Goal: Task Accomplishment & Management: Use online tool/utility

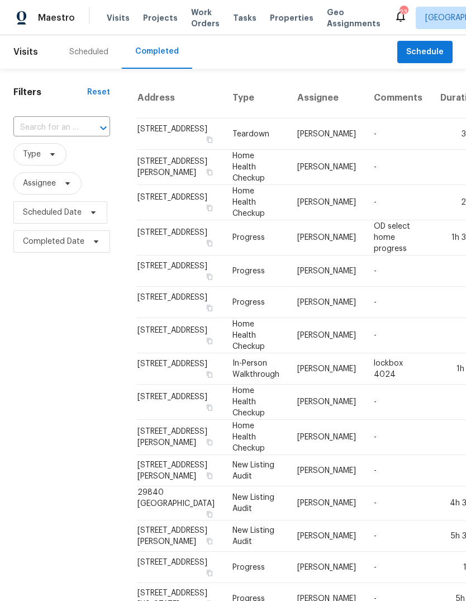
click at [99, 47] on div "Scheduled" at bounding box center [88, 51] width 39 height 11
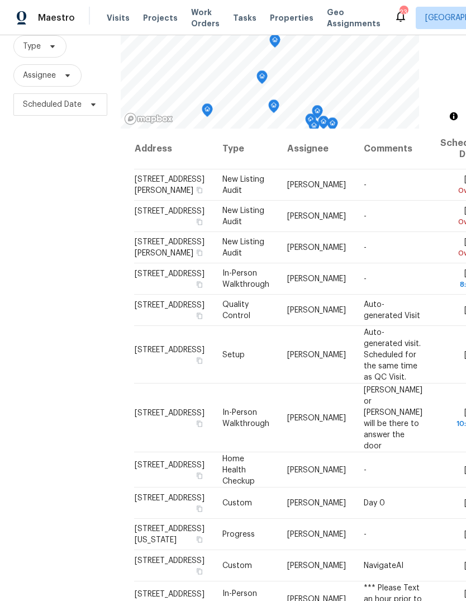
click at [288, 23] on span "Properties" at bounding box center [292, 17] width 44 height 11
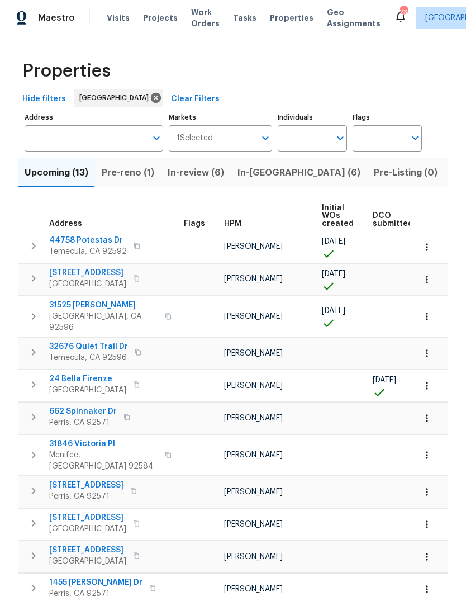
click at [307, 135] on input "Individuals" at bounding box center [304, 138] width 53 height 26
type input "jeff"
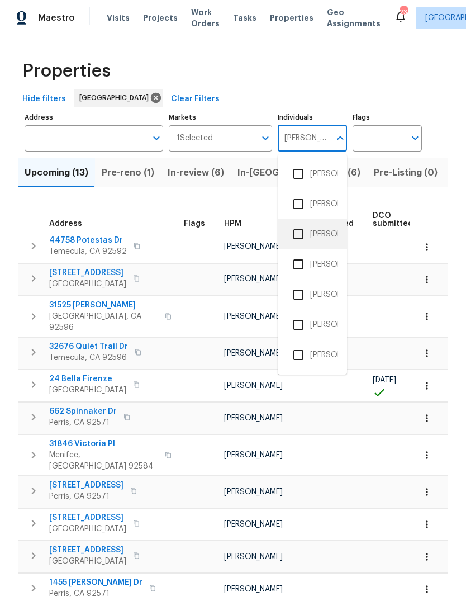
click at [323, 229] on li "[PERSON_NAME]" at bounding box center [312, 233] width 51 height 23
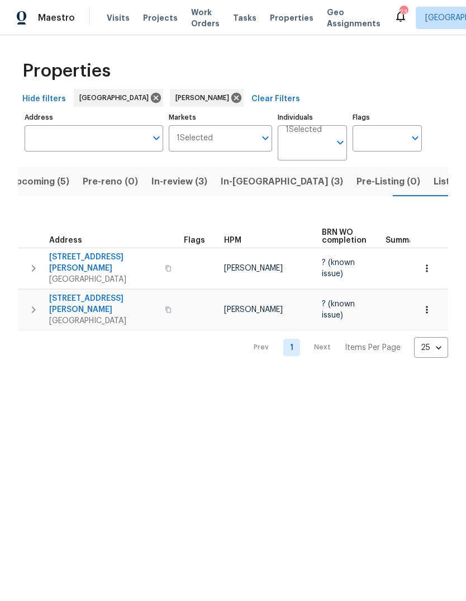
scroll to position [0, -1]
click at [434, 185] on span "Listed (1)" at bounding box center [454, 182] width 40 height 16
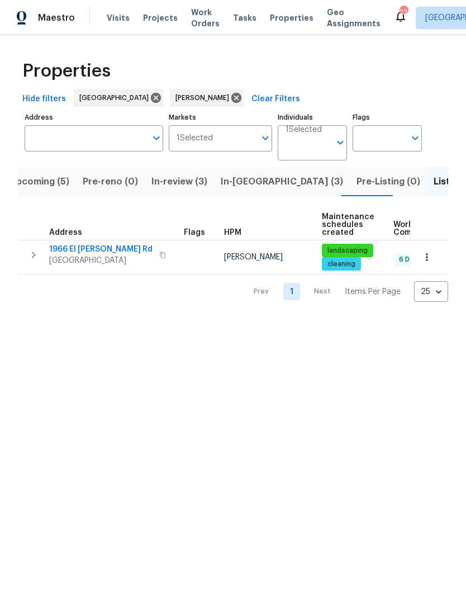
click at [236, 22] on div "Tasks" at bounding box center [244, 18] width 23 height 12
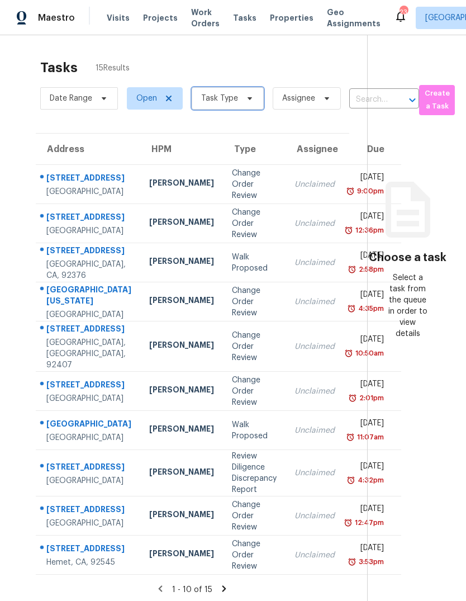
click at [245, 102] on icon at bounding box center [249, 98] width 9 height 9
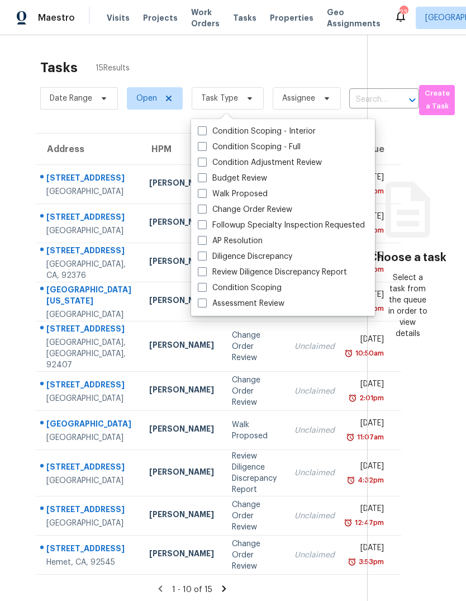
click at [250, 180] on label "Budget Review" at bounding box center [232, 178] width 69 height 11
click at [205, 180] on input "Budget Review" at bounding box center [201, 176] width 7 height 7
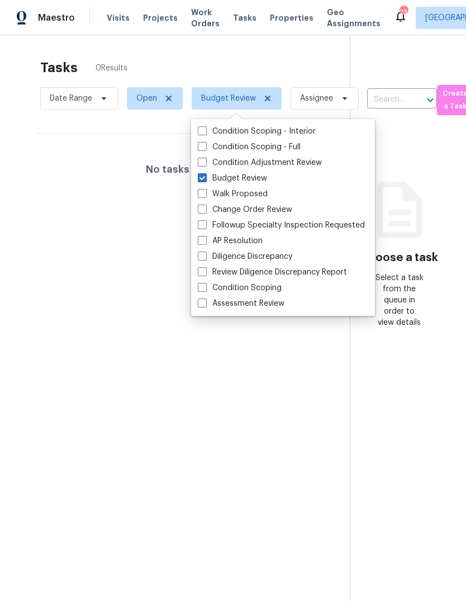
click at [204, 179] on span at bounding box center [202, 177] width 9 height 9
click at [204, 179] on input "Budget Review" at bounding box center [201, 176] width 7 height 7
checkbox input "false"
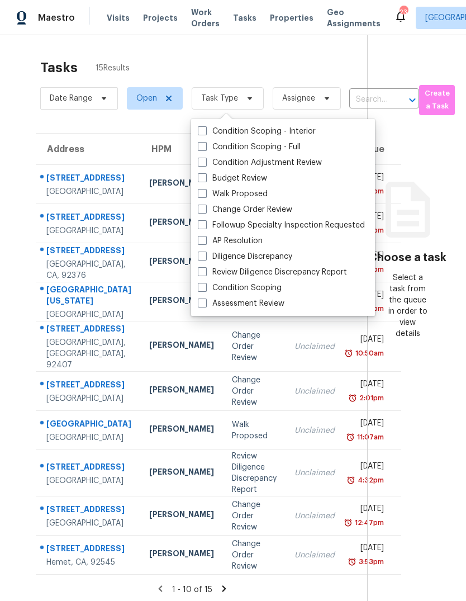
click at [285, 371] on td "Unclaimed" at bounding box center [314, 346] width 58 height 50
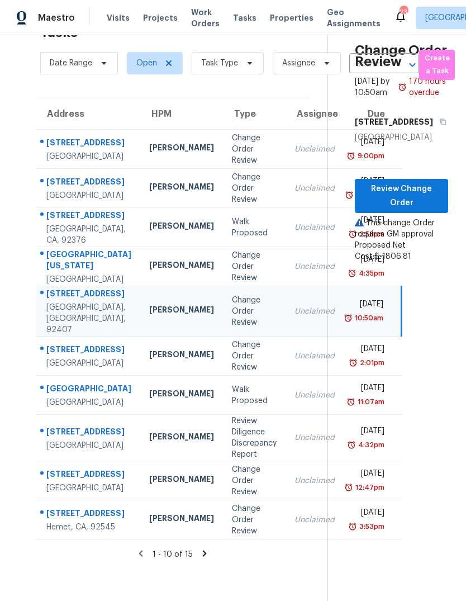
scroll to position [42, 0]
click at [140, 415] on td "[PERSON_NAME]" at bounding box center [181, 438] width 83 height 46
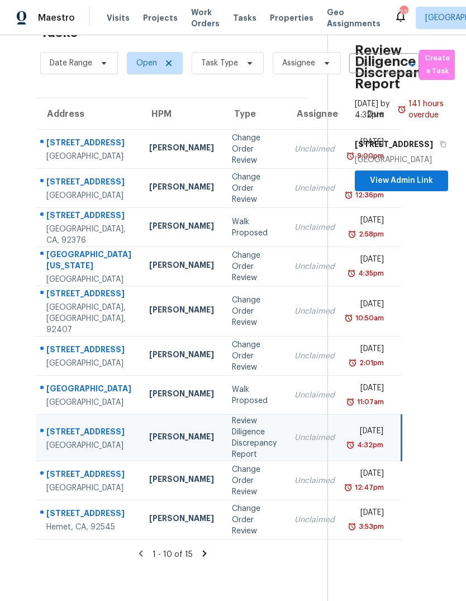
click at [149, 431] on div "[PERSON_NAME]" at bounding box center [181, 438] width 65 height 14
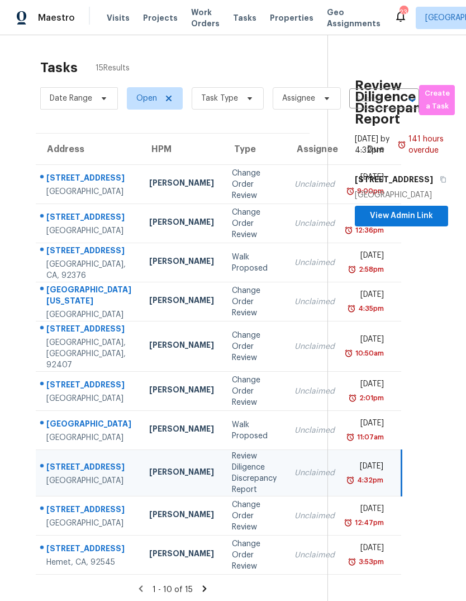
scroll to position [0, 0]
click at [201, 21] on span "Work Orders" at bounding box center [205, 18] width 28 height 22
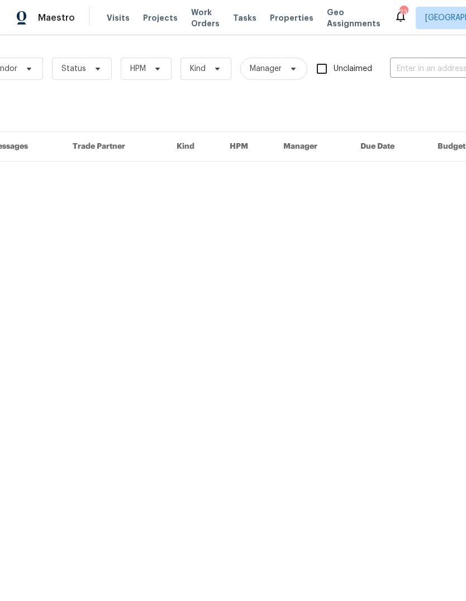
scroll to position [0, 83]
click at [415, 65] on input "text" at bounding box center [445, 68] width 112 height 17
type input "376 w"
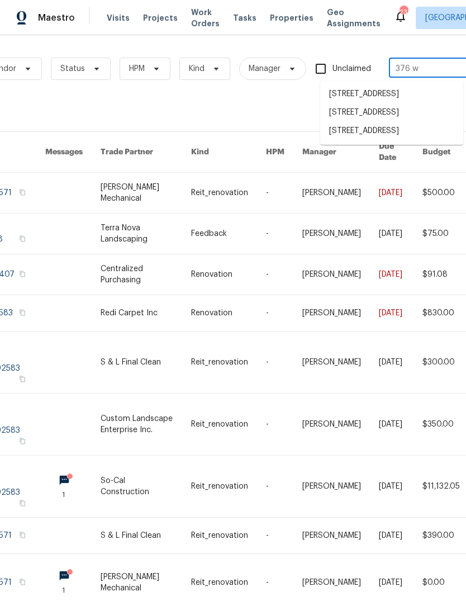
click at [387, 140] on li "376 Win Ct, San Jacinto, CA 92583" at bounding box center [391, 131] width 143 height 18
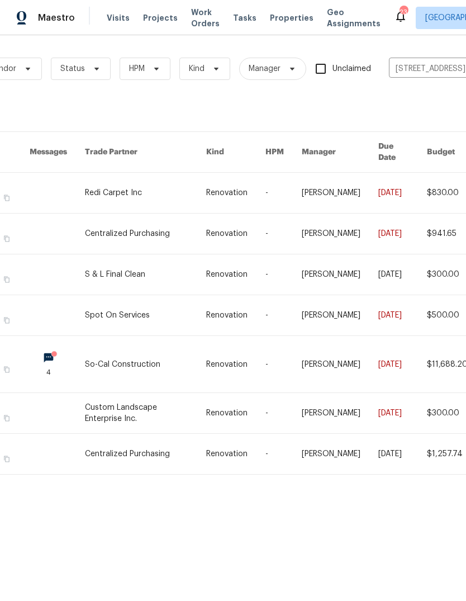
click at [194, 360] on link at bounding box center [145, 364] width 121 height 56
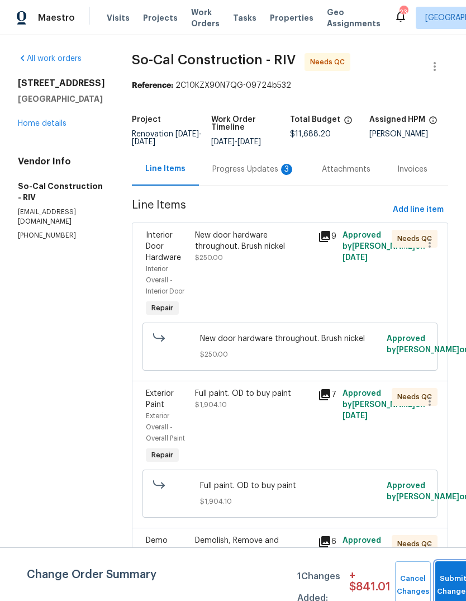
click at [445, 575] on button "Submit Changes" at bounding box center [453, 585] width 36 height 48
